Goal: Task Accomplishment & Management: Manage account settings

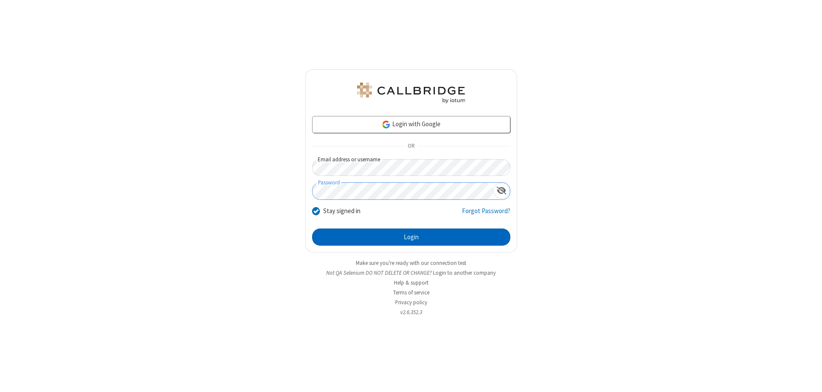
click at [411, 237] on button "Login" at bounding box center [411, 237] width 198 height 17
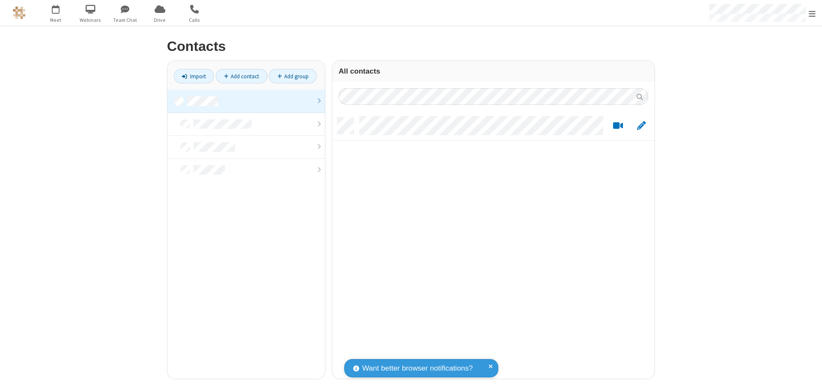
click at [246, 101] on link at bounding box center [246, 101] width 158 height 23
click at [241, 76] on link "Add contact" at bounding box center [242, 76] width 52 height 15
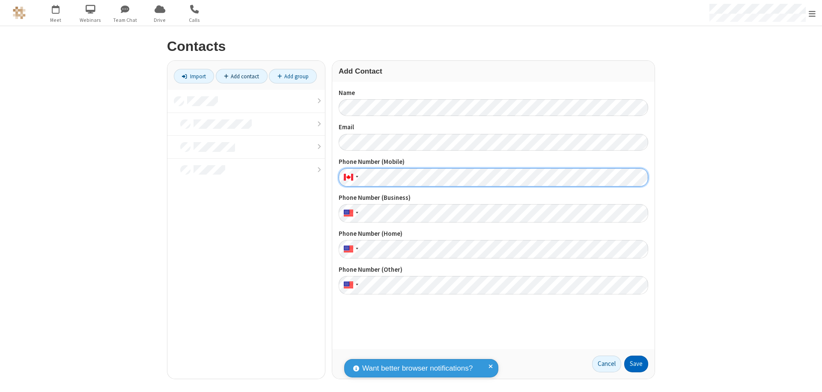
click at [636, 364] on button "Save" at bounding box center [636, 364] width 24 height 17
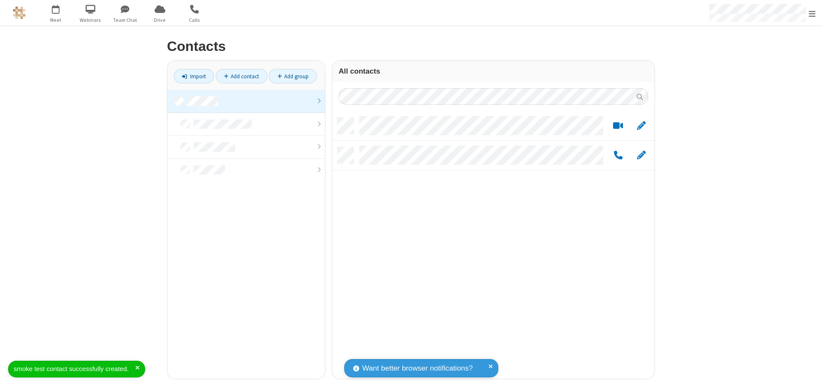
scroll to position [261, 316]
